Goal: Information Seeking & Learning: Learn about a topic

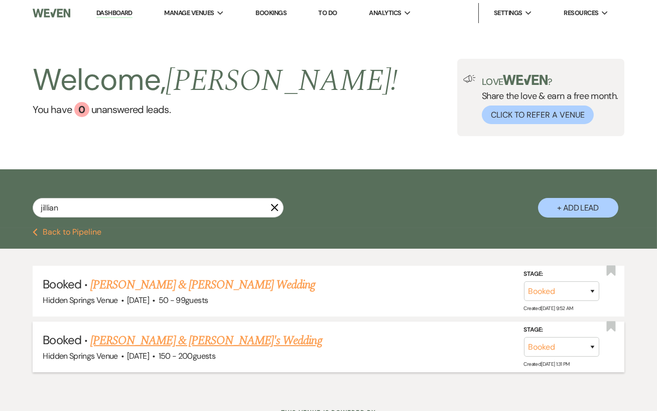
type input "jillian"
click at [195, 337] on link "[PERSON_NAME] & [PERSON_NAME]'s Wedding" at bounding box center [206, 340] width 232 height 18
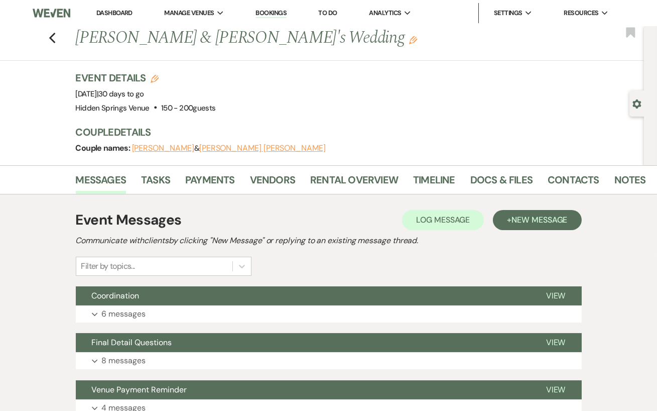
drag, startPoint x: 340, startPoint y: 44, endPoint x: 78, endPoint y: 47, distance: 261.6
click at [78, 47] on h1 "[PERSON_NAME] & [PERSON_NAME]'s Wedding Edit" at bounding box center [301, 38] width 450 height 24
copy h1 "[PERSON_NAME] & [PERSON_NAME]'s Wedding"
click at [191, 68] on div "Previous [PERSON_NAME] & [PERSON_NAME]'s Wedding Edit Bookmark Gear Settings Ev…" at bounding box center [322, 95] width 644 height 139
click at [268, 172] on link "Vendors" at bounding box center [272, 183] width 45 height 22
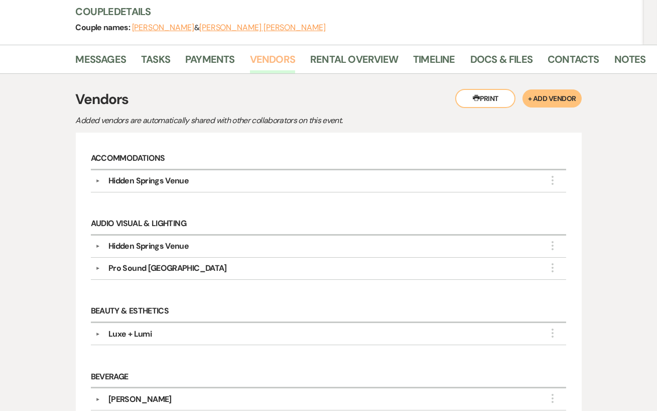
scroll to position [119, 0]
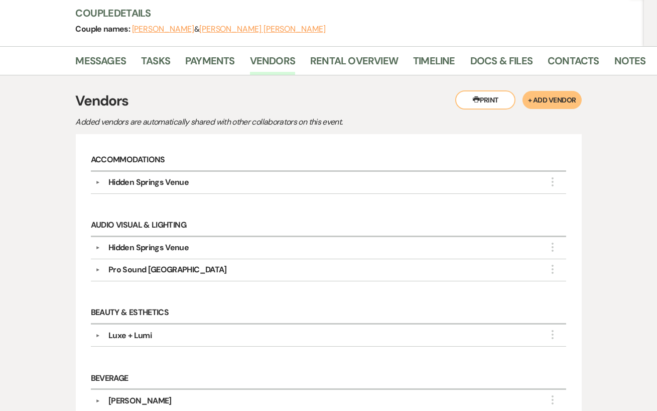
click at [222, 267] on div "Pro Sound [GEOGRAPHIC_DATA]" at bounding box center [330, 270] width 461 height 12
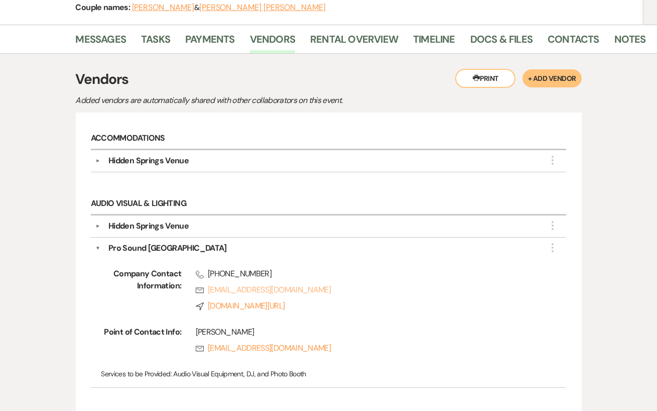
scroll to position [140, 0]
click at [364, 228] on div "Hidden Springs Venue" at bounding box center [330, 226] width 461 height 12
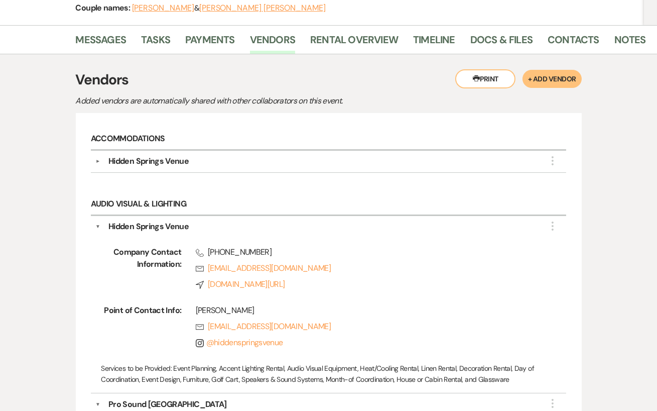
click at [155, 226] on div "Hidden Springs Venue" at bounding box center [148, 226] width 80 height 12
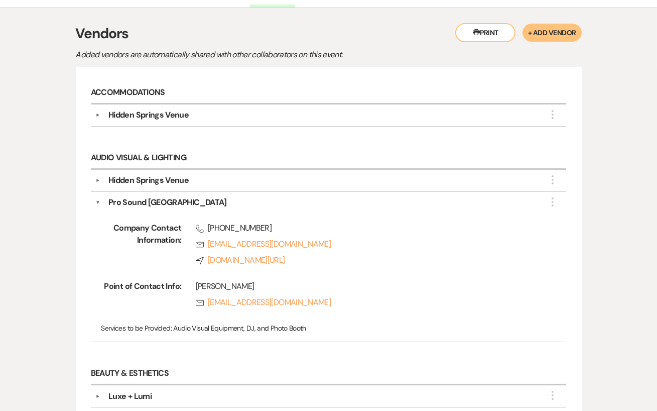
scroll to position [194, 0]
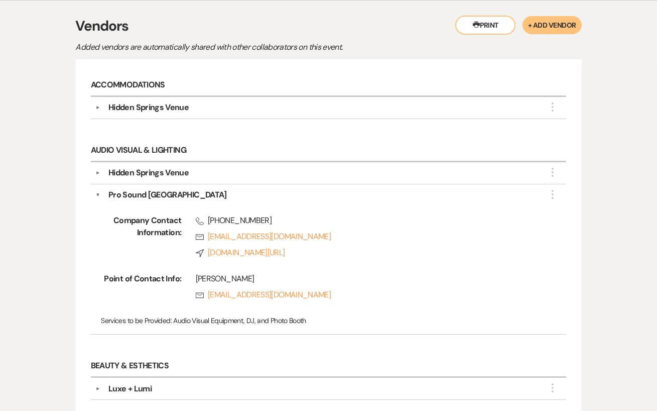
click at [99, 191] on button "▼" at bounding box center [97, 195] width 5 height 12
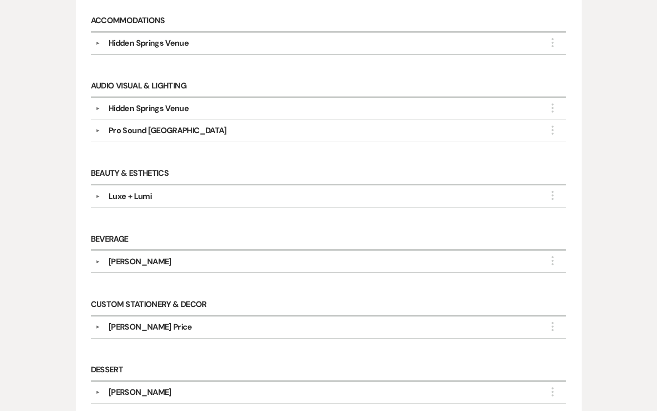
scroll to position [257, 0]
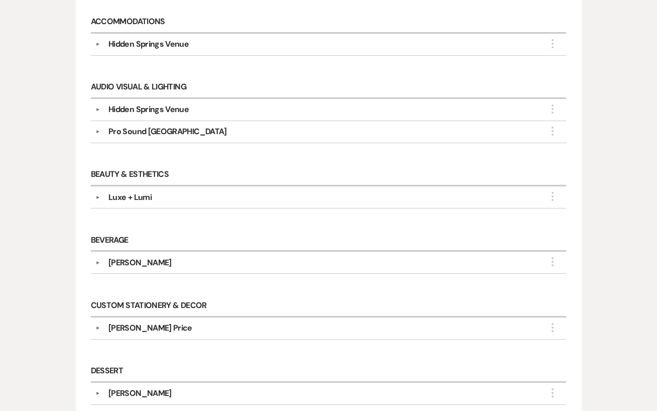
click at [187, 202] on div "▼ Luxe + Lumi More Company Contact Information: Rsvp [EMAIL_ADDRESS][DOMAIN_NAM…" at bounding box center [329, 197] width 476 height 22
click at [186, 198] on div "Luxe + Lumi" at bounding box center [330, 197] width 461 height 12
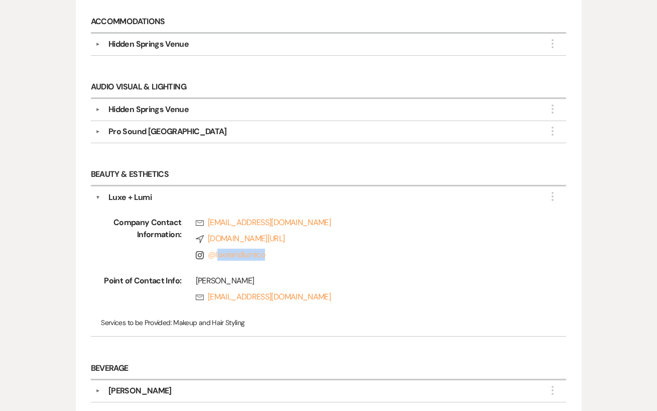
drag, startPoint x: 268, startPoint y: 252, endPoint x: 216, endPoint y: 249, distance: 51.3
click at [216, 249] on span "Instagram @ luxeandlumico" at bounding box center [367, 255] width 342 height 12
click at [275, 252] on span "Instagram @ luxeandlumico" at bounding box center [367, 255] width 342 height 12
drag, startPoint x: 271, startPoint y: 252, endPoint x: 215, endPoint y: 247, distance: 56.0
click at [215, 249] on span "Instagram @ luxeandlumico" at bounding box center [367, 255] width 342 height 12
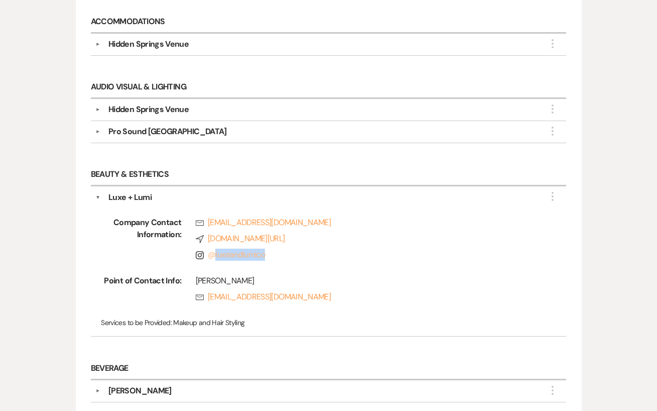
copy link "luxeandlumico"
click at [315, 263] on div "Company Contact Information: Rsvp [EMAIL_ADDRESS][DOMAIN_NAME] Compass [DOMAIN_…" at bounding box center [328, 267] width 466 height 128
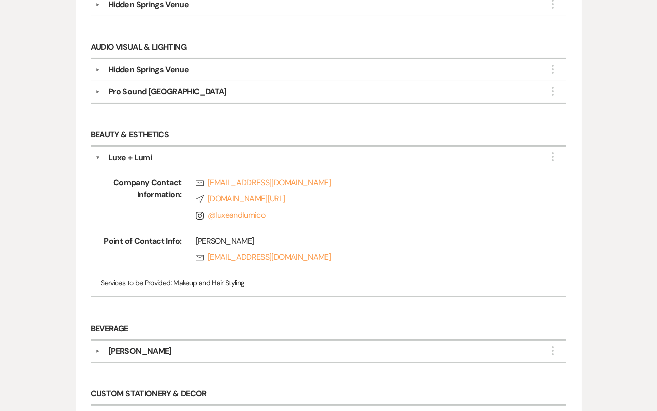
scroll to position [300, 0]
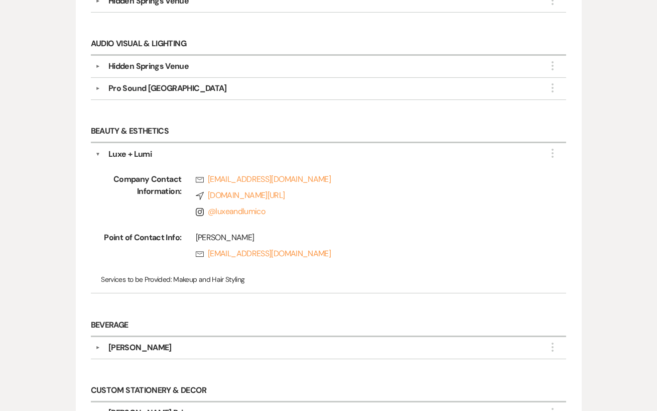
click at [143, 151] on div "Luxe + Lumi" at bounding box center [129, 154] width 43 height 12
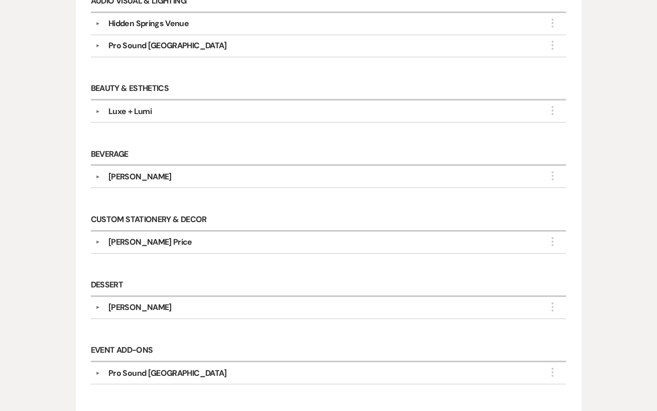
scroll to position [342, 0]
click at [174, 166] on div "▼ [PERSON_NAME] More Company Contact Information: Phone [PHONE_NUMBER] Point of…" at bounding box center [329, 177] width 476 height 22
click at [159, 173] on div "[PERSON_NAME]" at bounding box center [139, 177] width 63 height 12
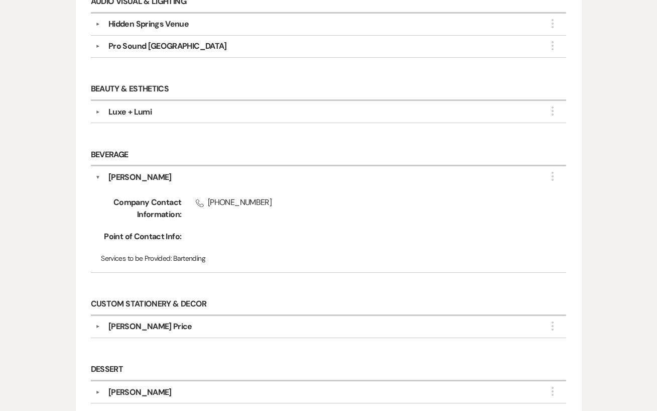
click at [159, 173] on div "[PERSON_NAME]" at bounding box center [139, 177] width 63 height 12
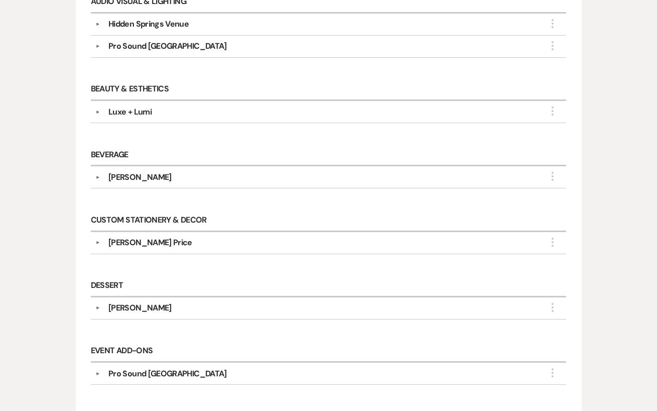
click at [172, 240] on div "[PERSON_NAME] Price" at bounding box center [150, 243] width 84 height 12
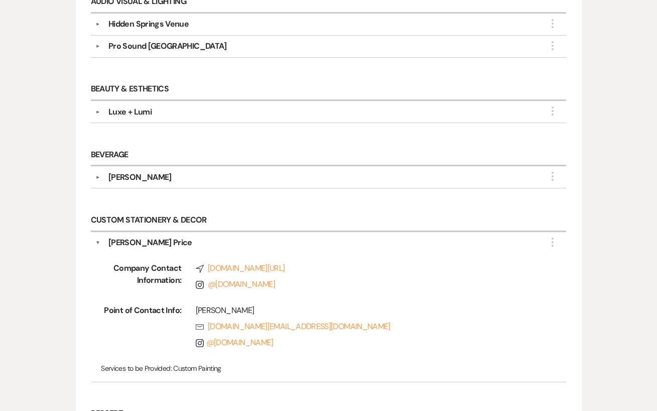
scroll to position [353, 0]
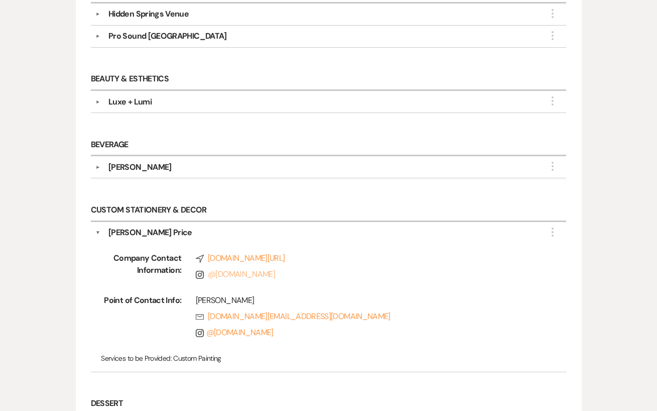
drag, startPoint x: 284, startPoint y: 267, endPoint x: 215, endPoint y: 265, distance: 68.8
click at [215, 268] on span "Instagram @ [DOMAIN_NAME]" at bounding box center [367, 274] width 342 height 12
copy link "[DOMAIN_NAME]"
click at [356, 268] on span "Instagram @ [DOMAIN_NAME]" at bounding box center [367, 274] width 342 height 12
click at [140, 226] on div "[PERSON_NAME] Price" at bounding box center [150, 232] width 84 height 12
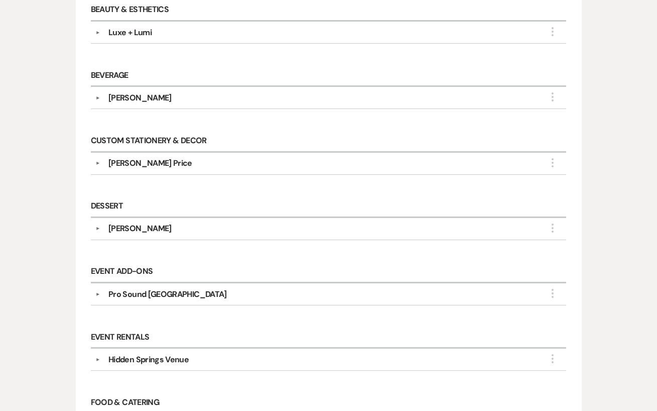
scroll to position [420, 0]
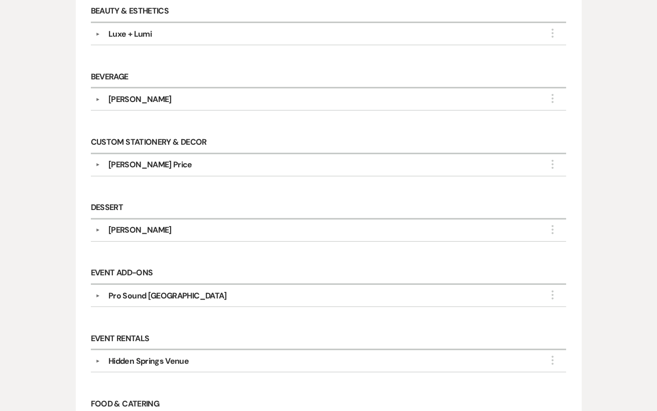
click at [140, 224] on div "[PERSON_NAME]" at bounding box center [139, 230] width 63 height 12
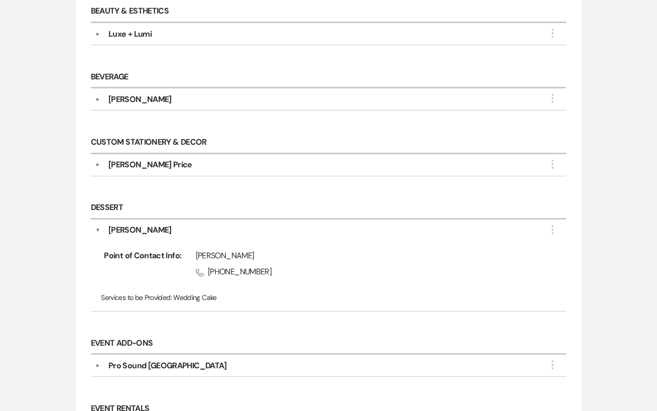
click at [140, 224] on div "[PERSON_NAME]" at bounding box center [139, 230] width 63 height 12
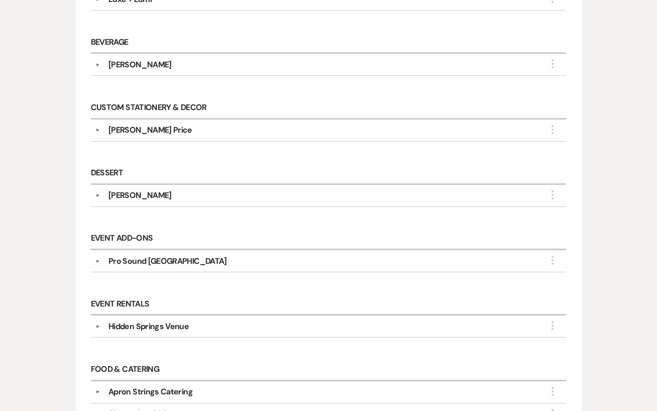
scroll to position [454, 0]
click at [143, 251] on div "▼ Pro Sound Chattanooga More Company Contact Information: Phone [PHONE_NUMBER] …" at bounding box center [329, 262] width 476 height 22
click at [144, 257] on div "Pro Sound [GEOGRAPHIC_DATA]" at bounding box center [167, 262] width 119 height 12
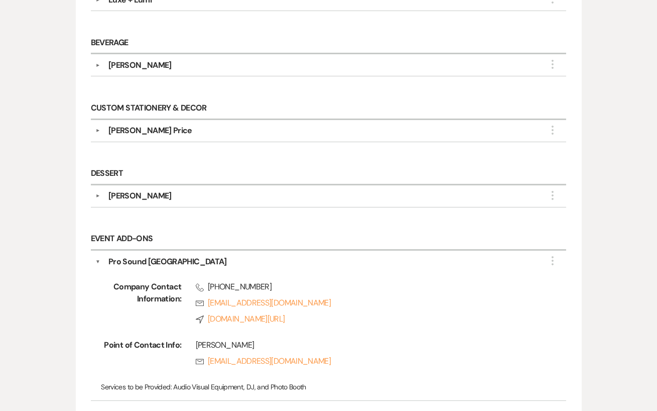
click at [144, 257] on div "Pro Sound [GEOGRAPHIC_DATA]" at bounding box center [167, 262] width 119 height 12
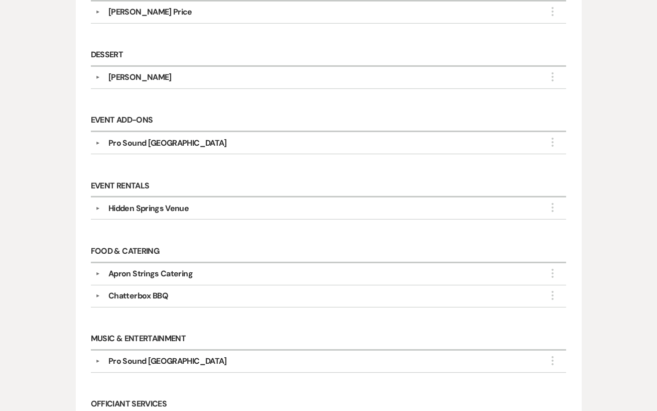
click at [151, 268] on div "Apron Strings Catering" at bounding box center [150, 274] width 84 height 12
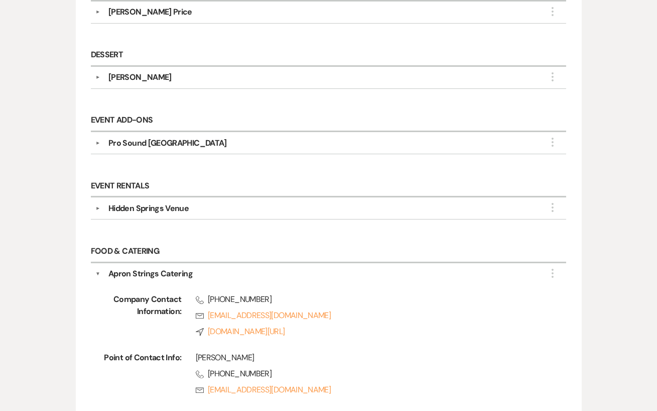
scroll to position [609, 0]
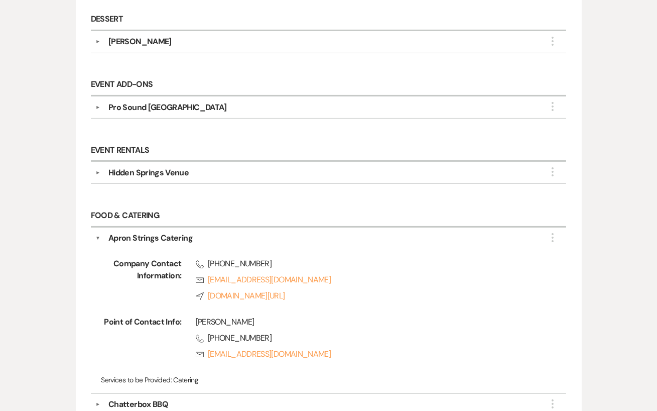
click at [176, 232] on div "Apron Strings Catering" at bounding box center [150, 238] width 84 height 12
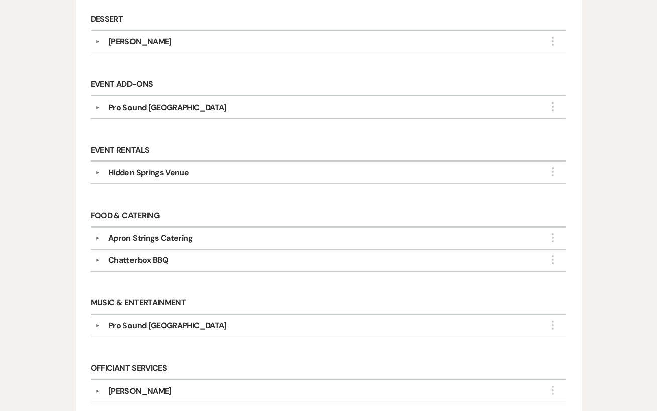
click at [121, 254] on div "Chatterbox BBQ" at bounding box center [138, 260] width 60 height 12
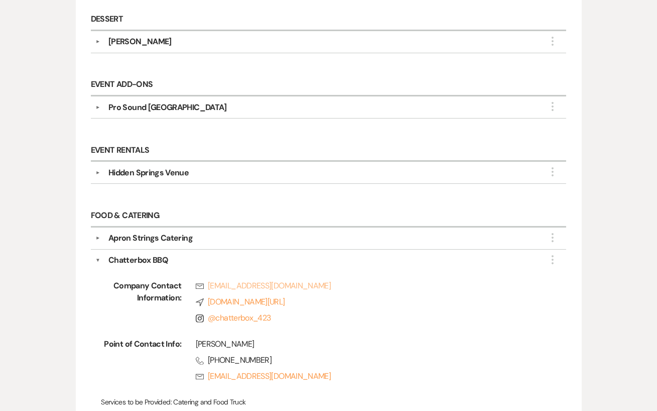
click at [382, 282] on link "Rsvp [EMAIL_ADDRESS][DOMAIN_NAME]" at bounding box center [367, 286] width 342 height 12
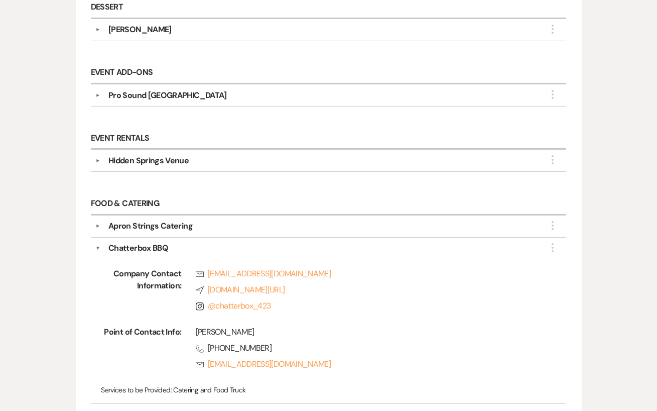
scroll to position [621, 0]
drag, startPoint x: 279, startPoint y: 296, endPoint x: 209, endPoint y: 297, distance: 69.8
click at [209, 299] on span "Instagram @ chatterbox_423" at bounding box center [367, 305] width 342 height 12
copy link "@ chatterbox_423"
click at [331, 313] on div "Company Contact Information: Rsvp [EMAIL_ADDRESS][DOMAIN_NAME] Compass [DOMAIN_…" at bounding box center [328, 326] width 466 height 144
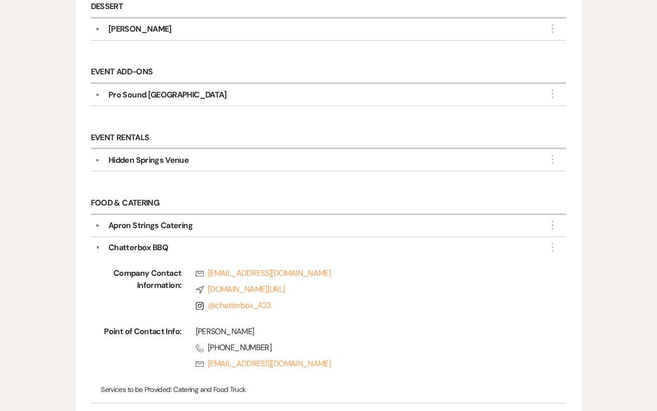
click at [133, 242] on div "Chatterbox BBQ" at bounding box center [138, 248] width 60 height 12
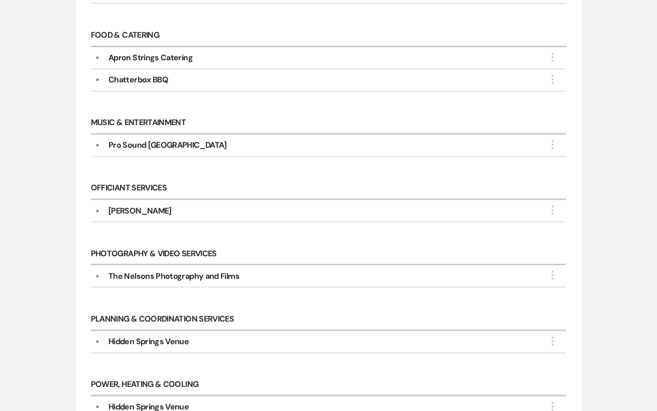
scroll to position [810, 0]
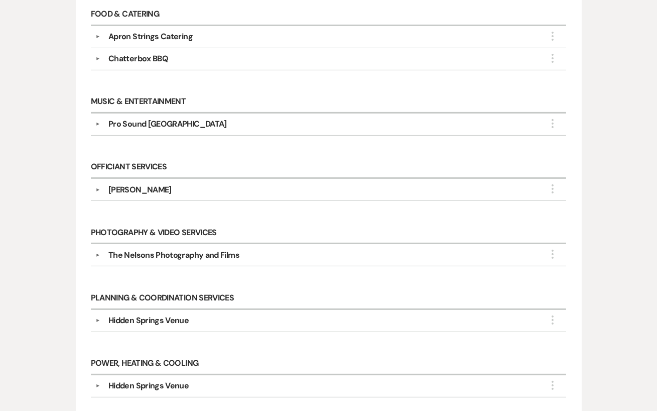
click at [133, 249] on div "The Nelsons Photography and Films" at bounding box center [173, 255] width 131 height 12
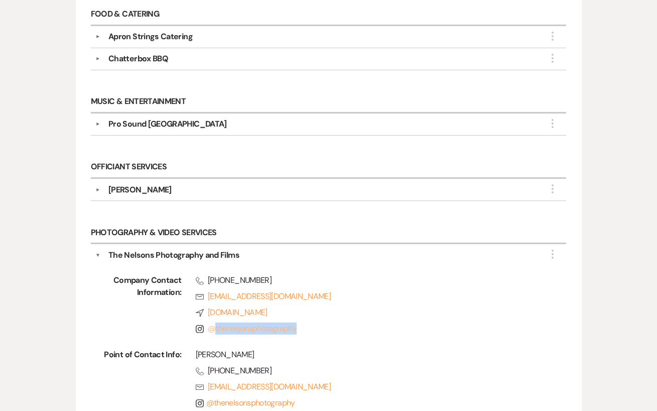
drag, startPoint x: 301, startPoint y: 318, endPoint x: 215, endPoint y: 321, distance: 85.4
click at [215, 322] on span "Instagram @ thenelsonsphotography" at bounding box center [367, 328] width 342 height 12
copy link "thenelsonsphotography"
click at [370, 261] on div "Company Contact Information: Phone [PHONE_NUMBER] Rsvp [EMAIL_ADDRESS][DOMAIN_N…" at bounding box center [328, 349] width 466 height 176
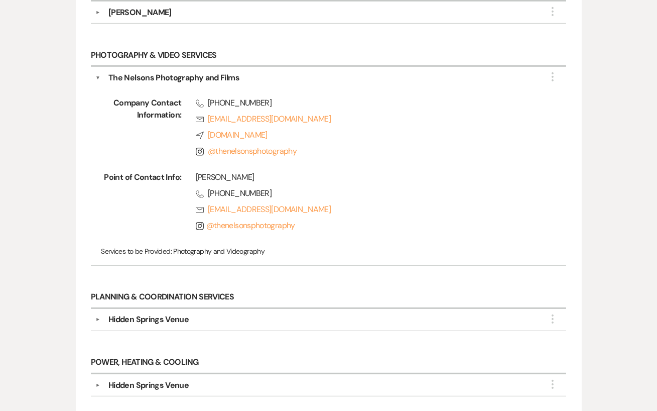
scroll to position [984, 0]
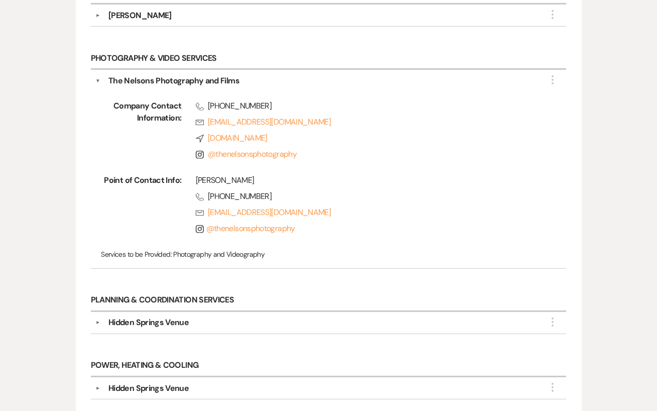
click at [176, 75] on div "The Nelsons Photography and Films" at bounding box center [173, 81] width 131 height 12
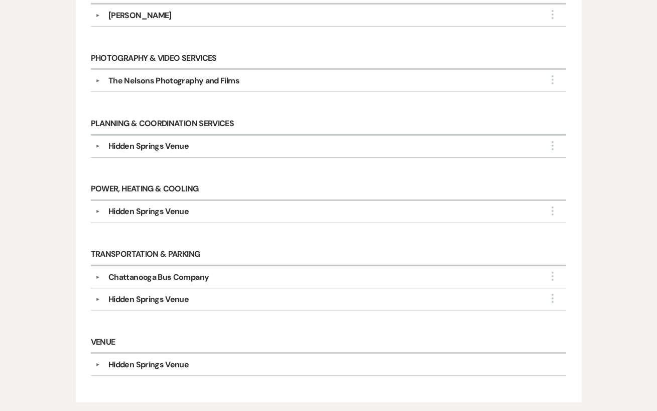
click at [113, 271] on div "Chattanooga Bus Company" at bounding box center [158, 277] width 100 height 12
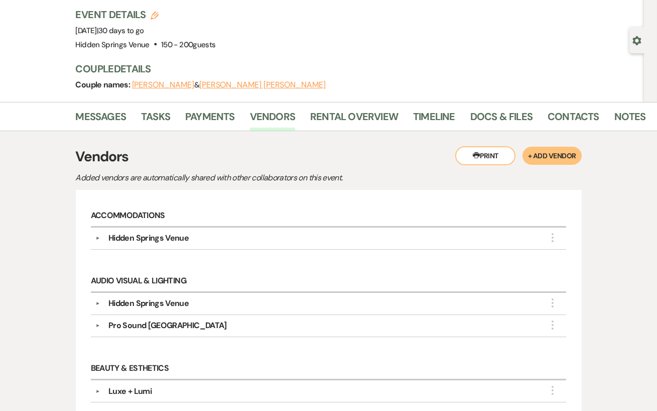
scroll to position [0, 0]
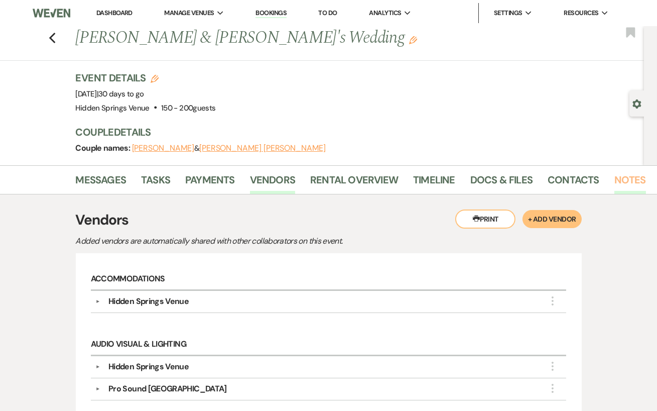
click at [622, 177] on link "Notes" at bounding box center [631, 183] width 32 height 22
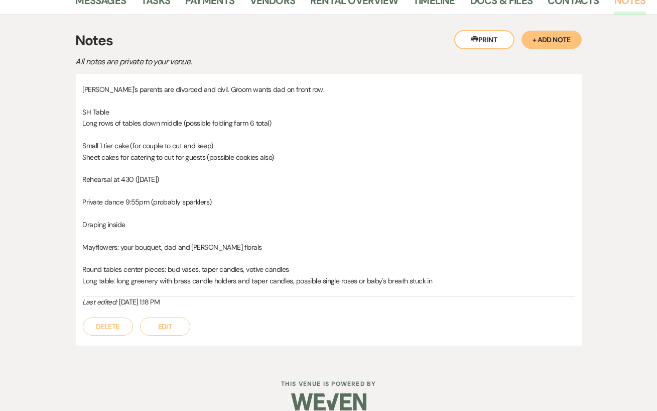
scroll to position [193, 0]
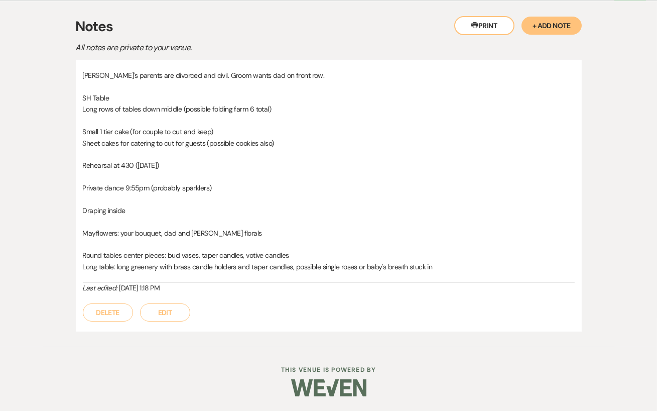
click at [487, 28] on button "Printer Print" at bounding box center [484, 25] width 60 height 19
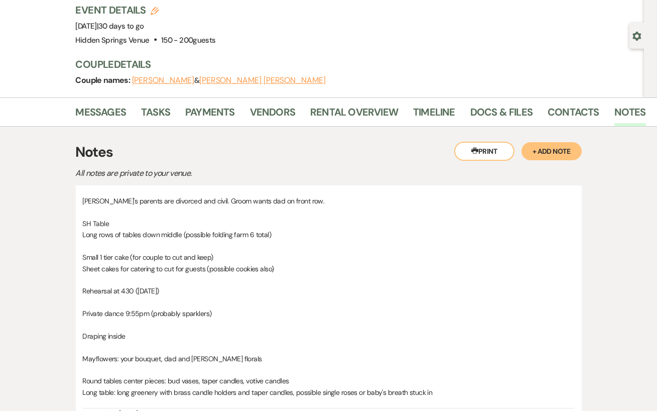
scroll to position [0, 0]
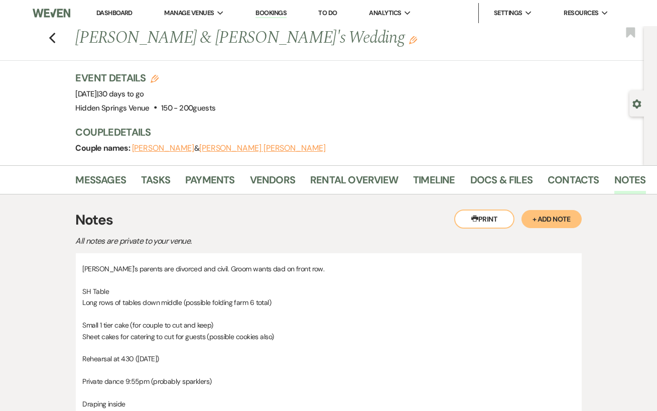
click at [299, 182] on li "Vendors" at bounding box center [280, 182] width 60 height 24
click at [271, 181] on link "Vendors" at bounding box center [272, 183] width 45 height 22
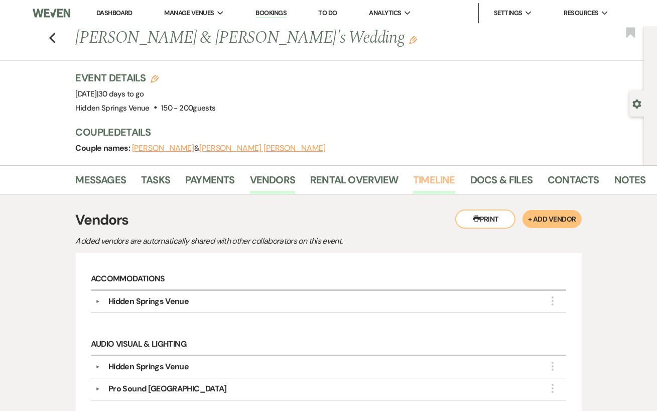
click at [434, 182] on link "Timeline" at bounding box center [434, 183] width 42 height 22
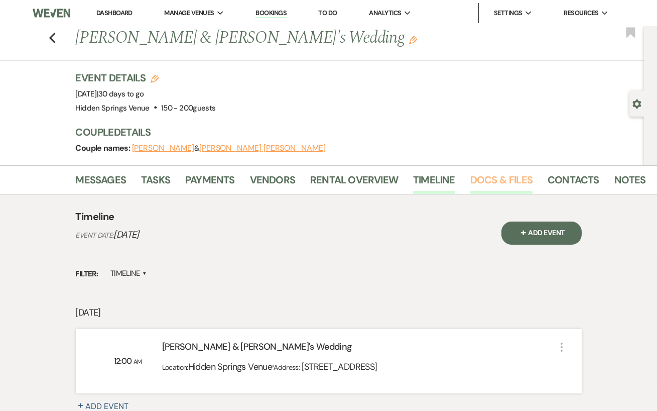
click at [494, 184] on link "Docs & Files" at bounding box center [502, 183] width 62 height 22
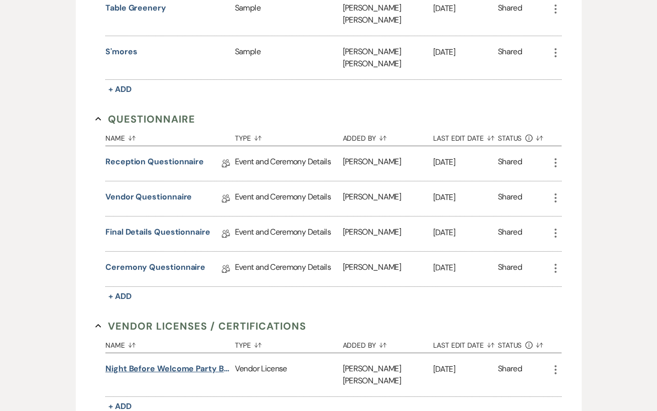
scroll to position [538, 0]
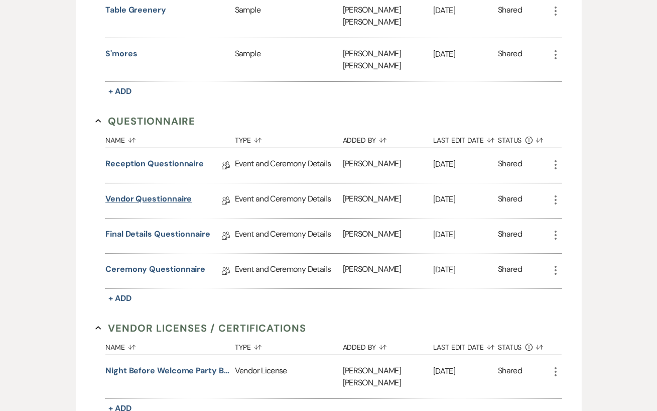
click at [149, 193] on link "Vendor Questionnaire" at bounding box center [148, 201] width 86 height 16
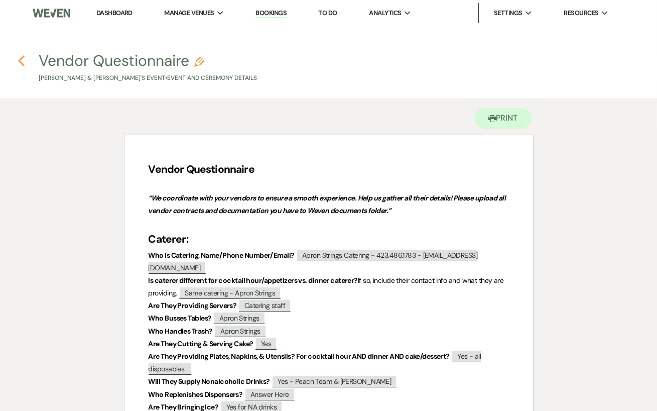
click at [22, 59] on icon "Previous" at bounding box center [22, 61] width 8 height 12
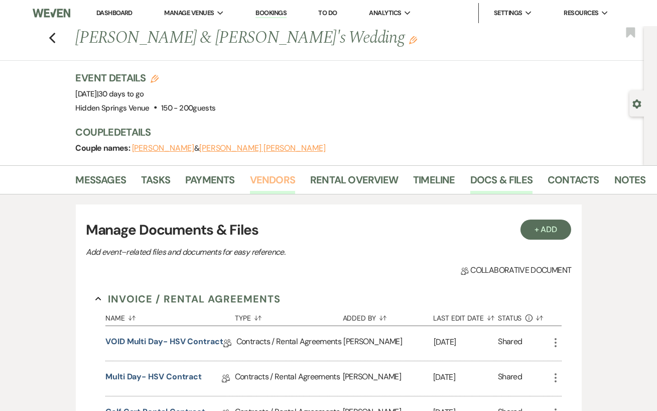
click at [285, 179] on link "Vendors" at bounding box center [272, 183] width 45 height 22
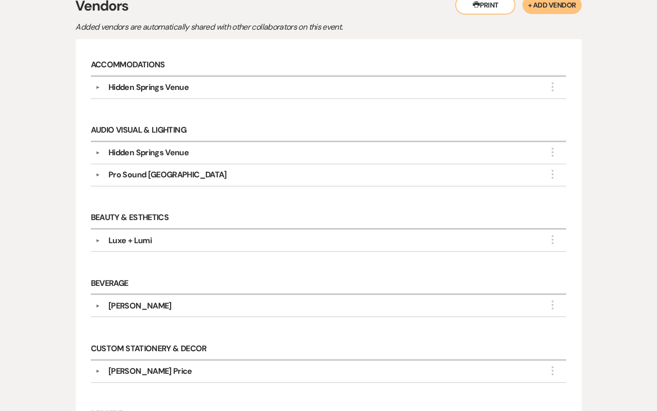
scroll to position [230, 0]
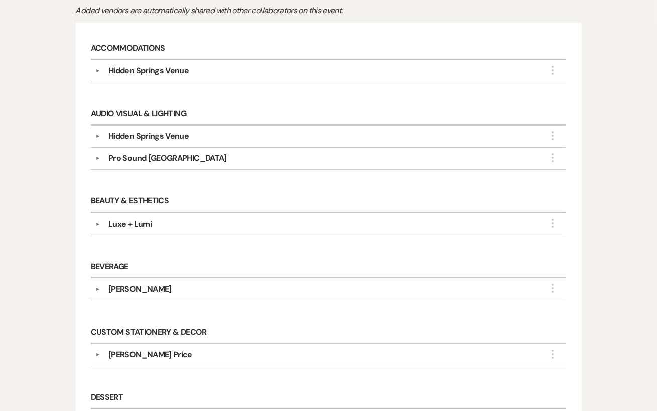
click at [211, 288] on div "[PERSON_NAME]" at bounding box center [330, 289] width 461 height 12
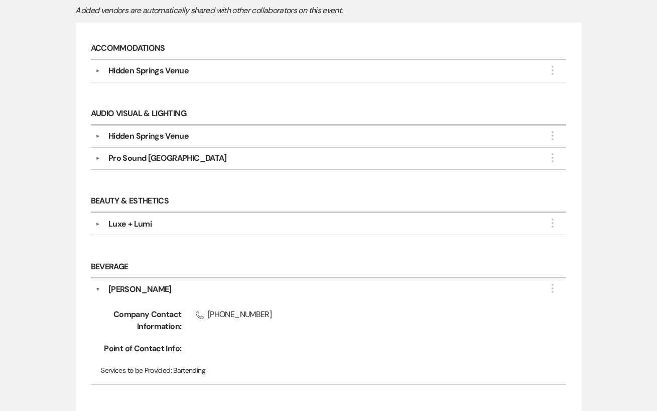
click at [211, 288] on div "[PERSON_NAME]" at bounding box center [330, 289] width 461 height 12
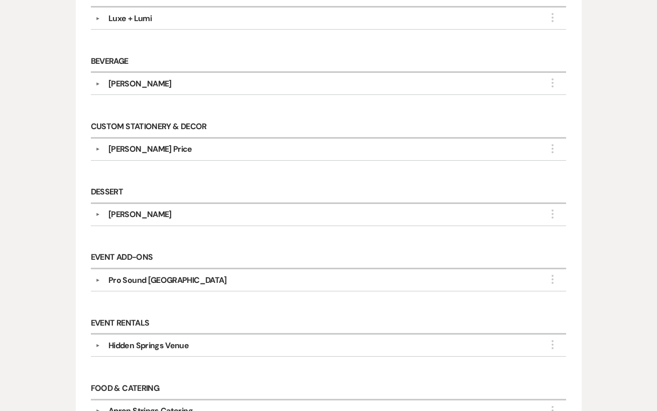
scroll to position [438, 0]
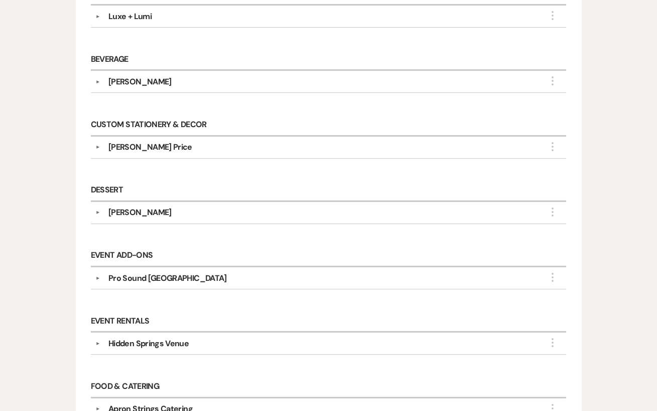
click at [177, 206] on div "[PERSON_NAME]" at bounding box center [330, 212] width 461 height 12
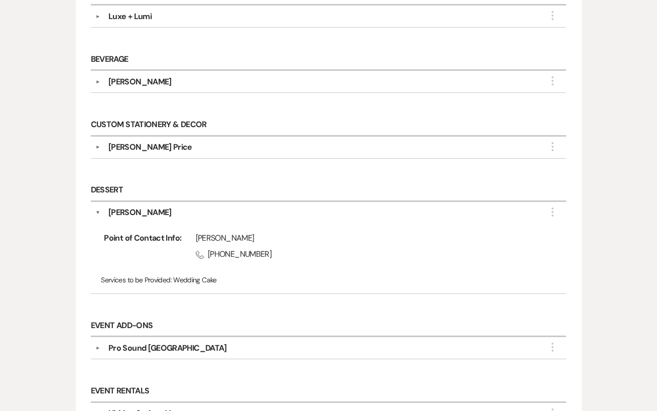
click at [177, 206] on div "[PERSON_NAME]" at bounding box center [330, 212] width 461 height 12
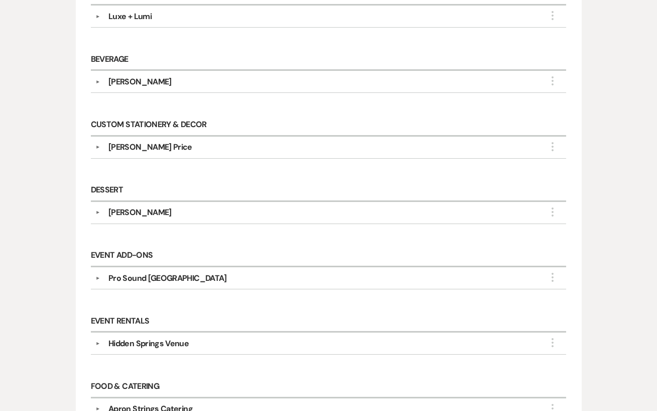
click at [177, 206] on div "[PERSON_NAME]" at bounding box center [330, 212] width 461 height 12
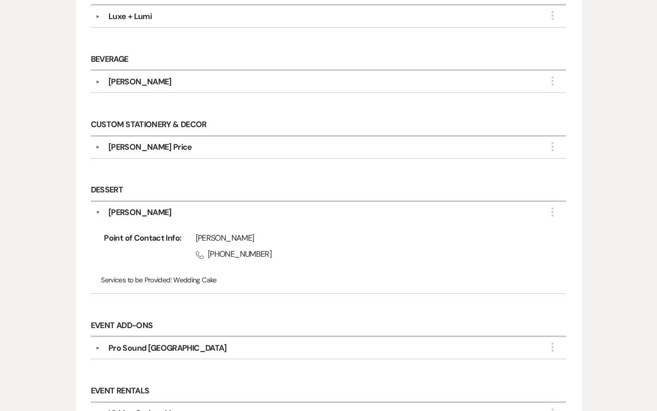
click at [199, 188] on h6 "Dessert" at bounding box center [329, 191] width 476 height 22
click at [137, 212] on div "[PERSON_NAME]" at bounding box center [139, 212] width 63 height 12
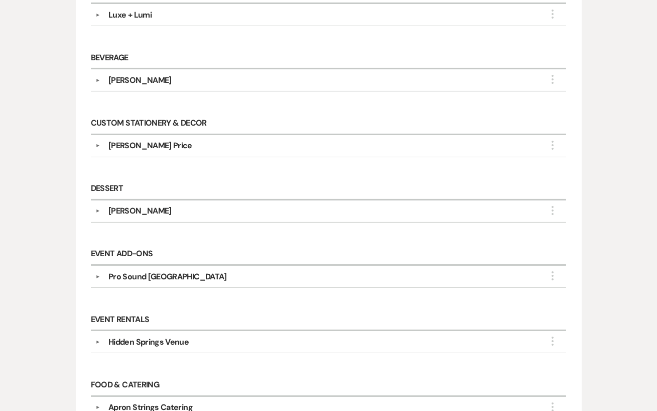
scroll to position [0, 0]
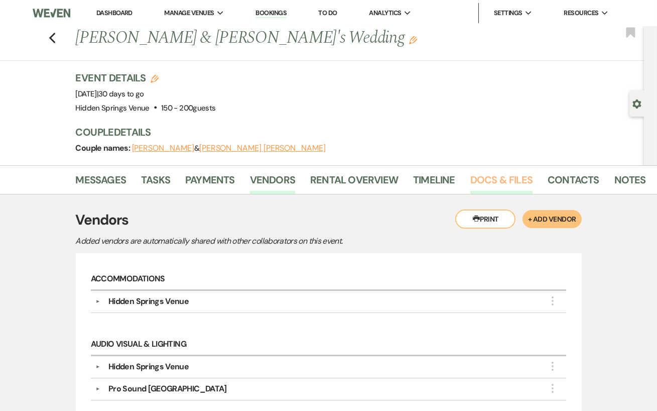
click at [500, 174] on link "Docs & Files" at bounding box center [502, 183] width 62 height 22
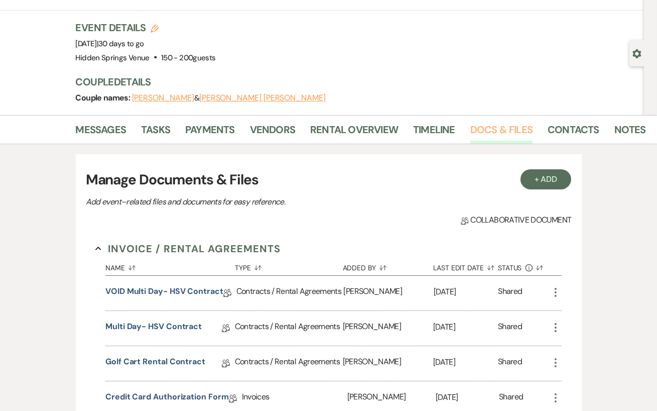
scroll to position [49, 0]
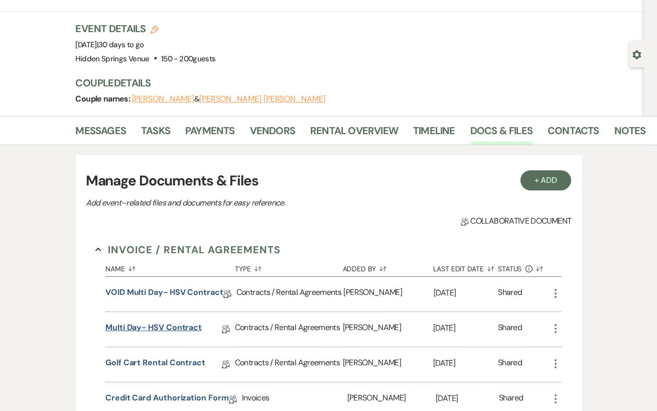
click at [168, 328] on link "Multi Day- HSV Contract" at bounding box center [153, 329] width 96 height 16
